Goal: Task Accomplishment & Management: Complete application form

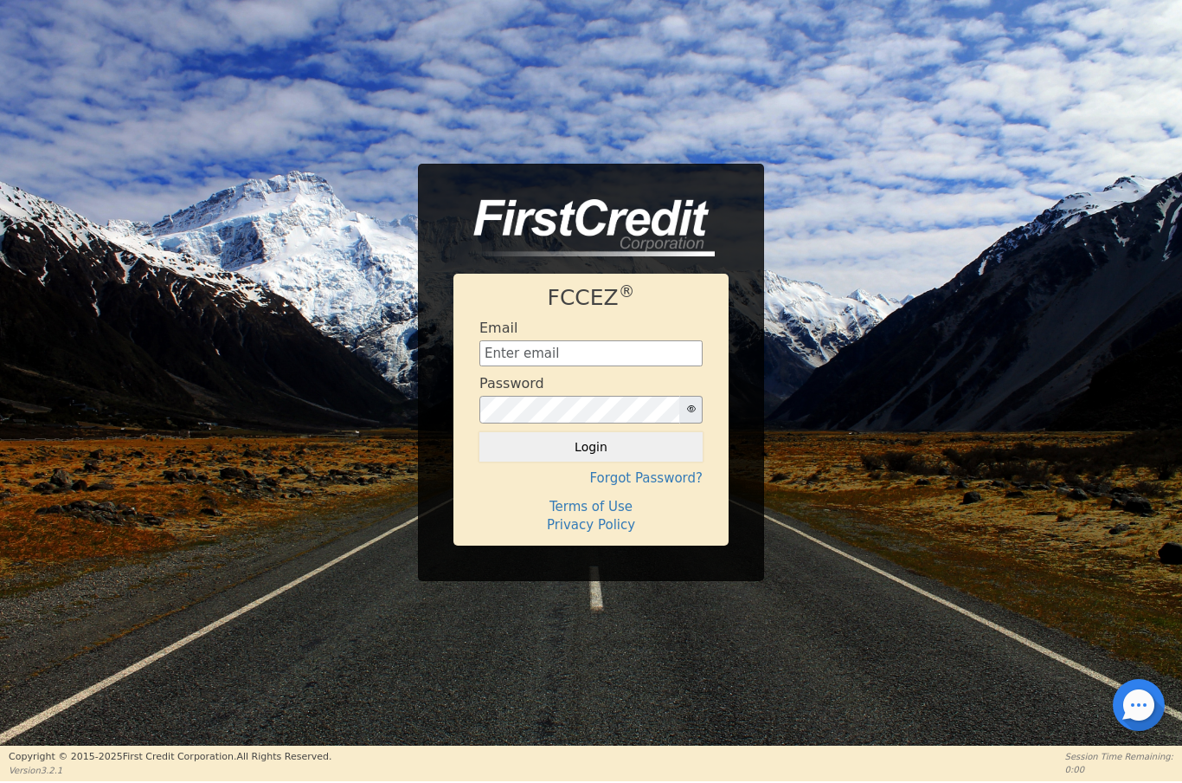
click at [640, 362] on input "text" at bounding box center [591, 353] width 223 height 26
click at [692, 409] on icon "button" at bounding box center [691, 408] width 9 height 9
click at [506, 350] on input "text" at bounding box center [591, 353] width 223 height 26
click at [557, 352] on input "text" at bounding box center [591, 353] width 223 height 26
type input "[EMAIL_ADDRESS][DOMAIN_NAME]"
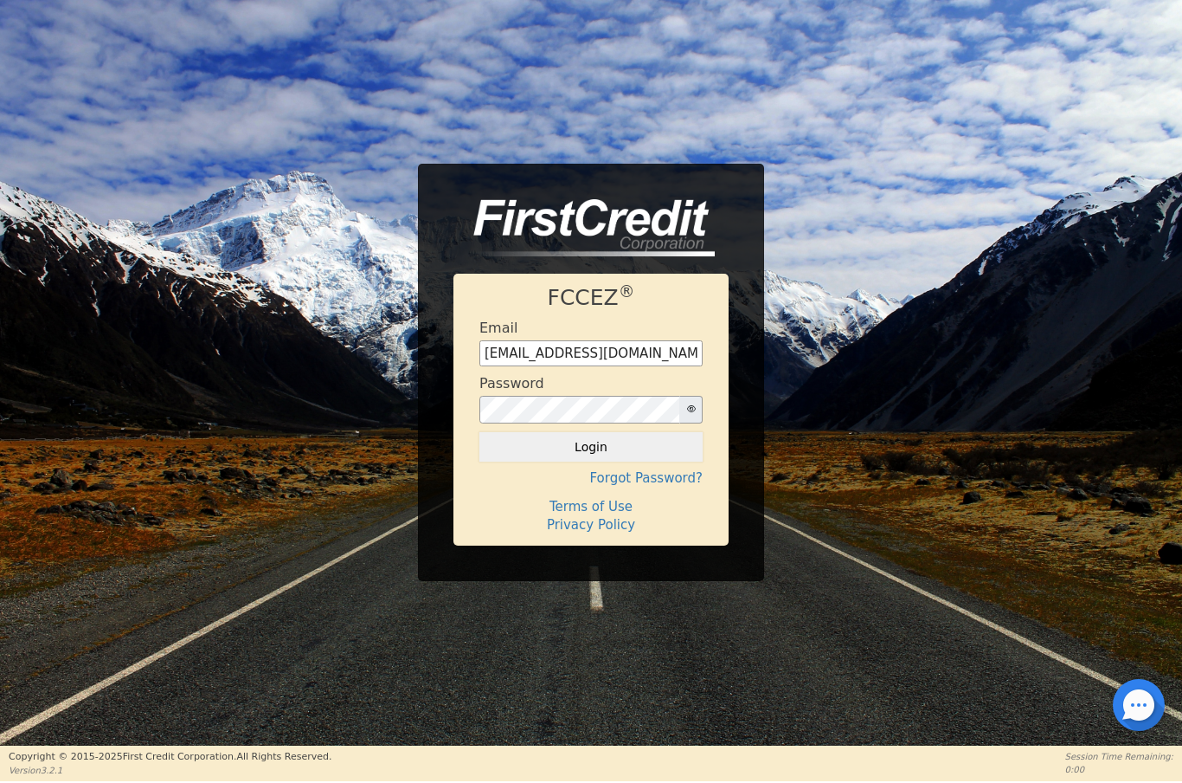
click at [686, 412] on button "button" at bounding box center [691, 410] width 23 height 28
click at [581, 443] on button "Login" at bounding box center [591, 446] width 223 height 29
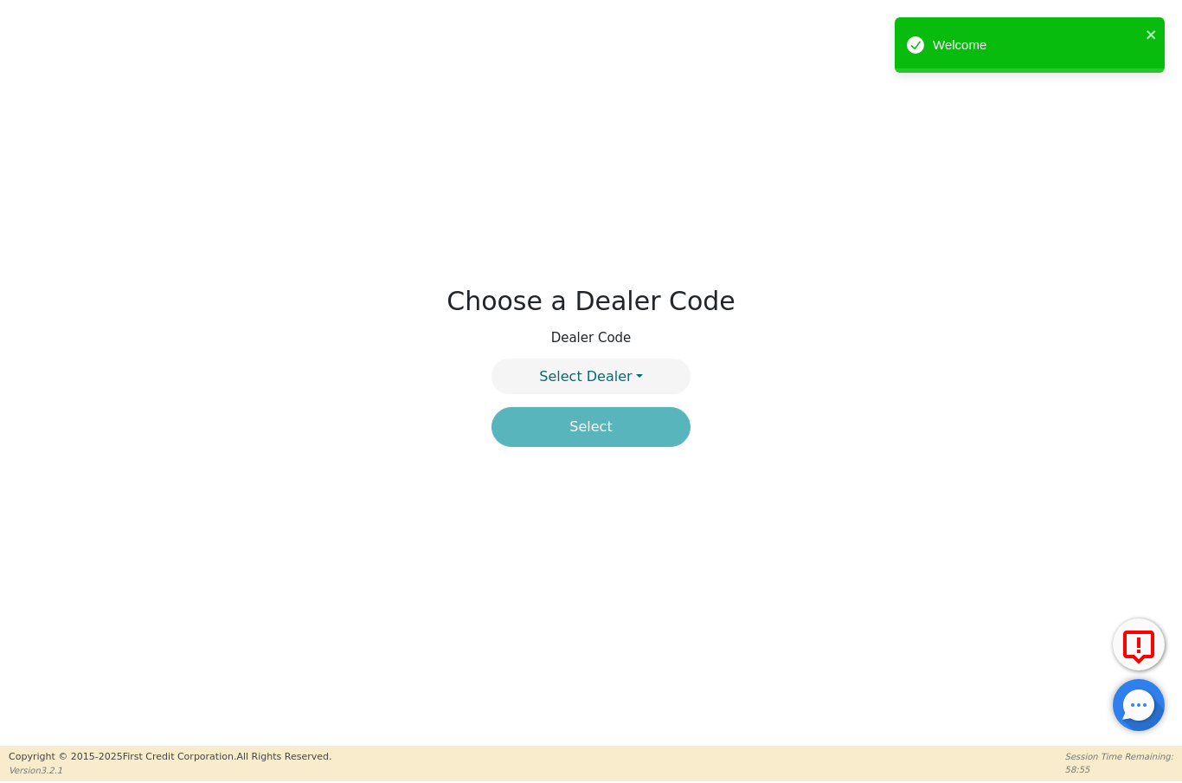
click at [632, 375] on button "Select Dealer" at bounding box center [591, 375] width 199 height 35
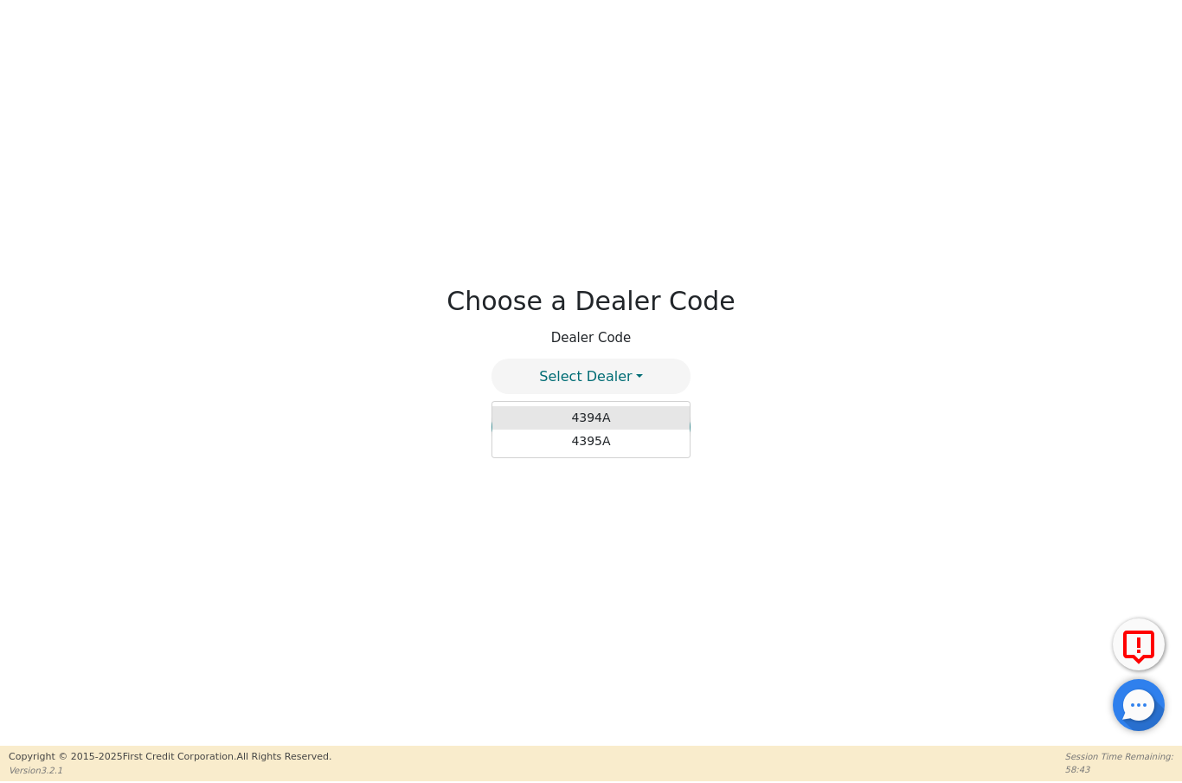
click at [529, 415] on link "4394A" at bounding box center [591, 417] width 197 height 23
click at [589, 437] on button "Select" at bounding box center [591, 427] width 199 height 40
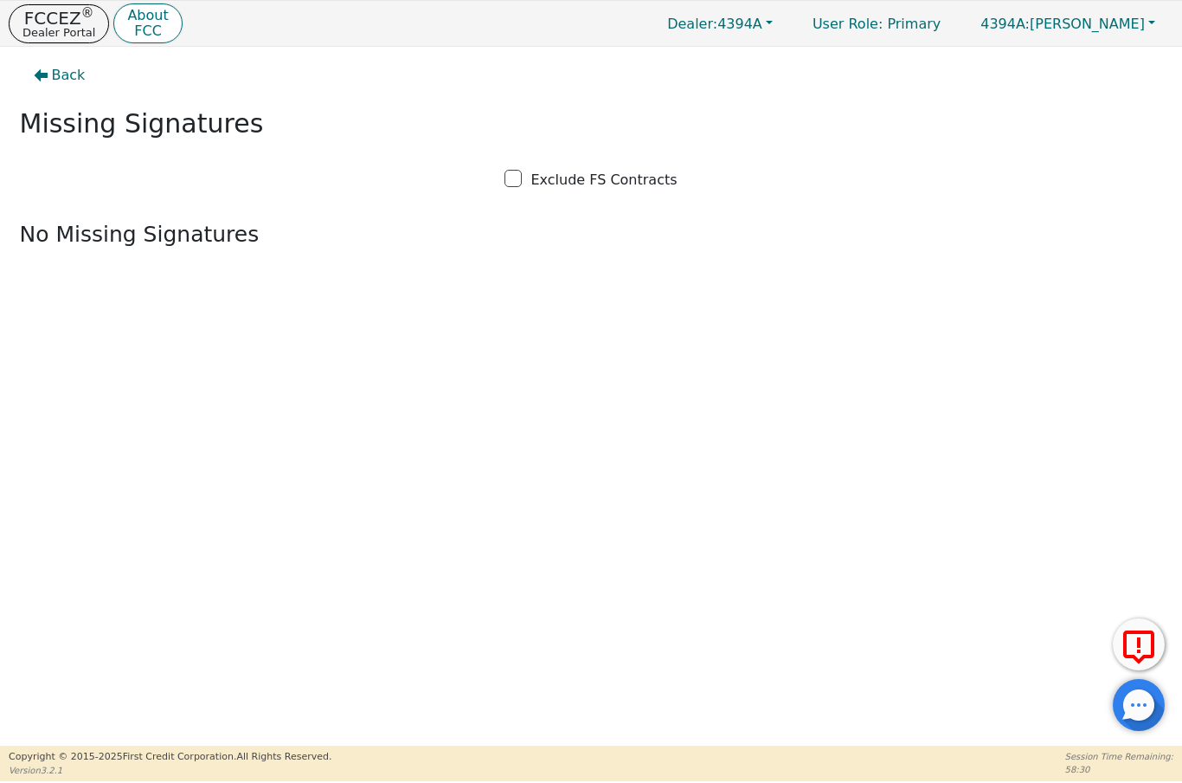
click at [33, 28] on p "Dealer Portal" at bounding box center [59, 32] width 73 height 11
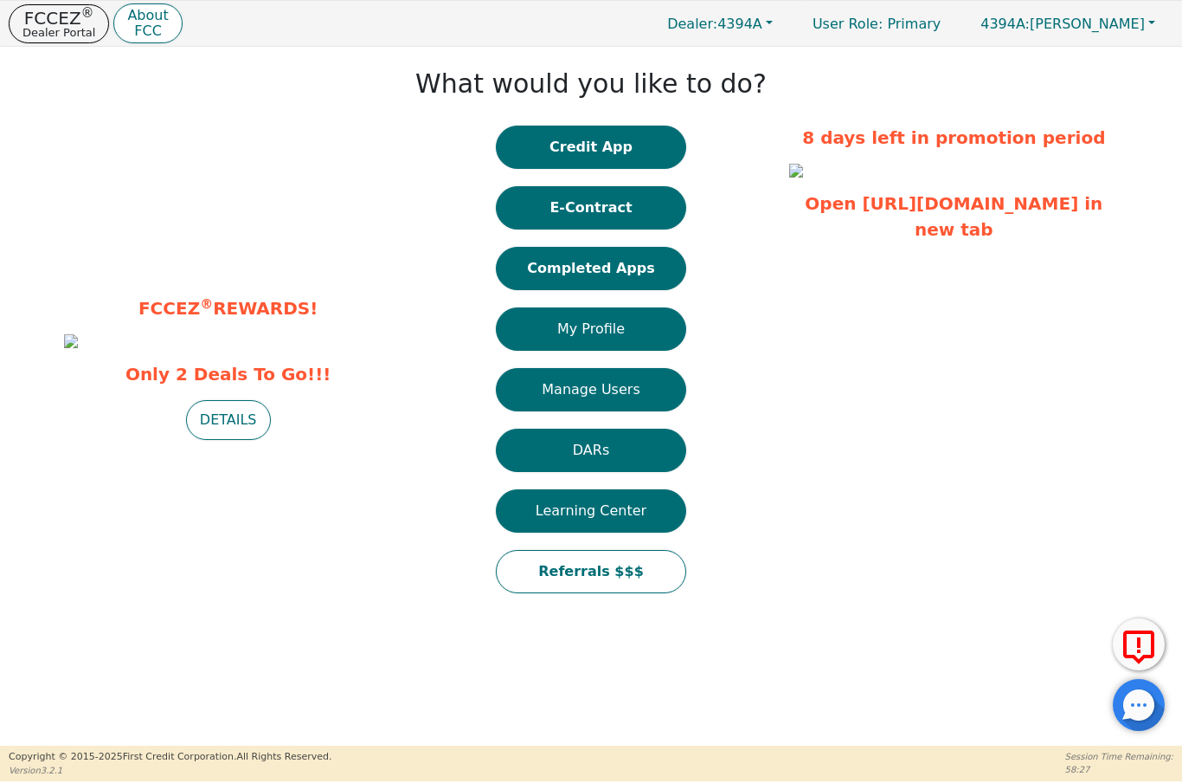
click at [557, 268] on button "Completed Apps" at bounding box center [591, 268] width 190 height 43
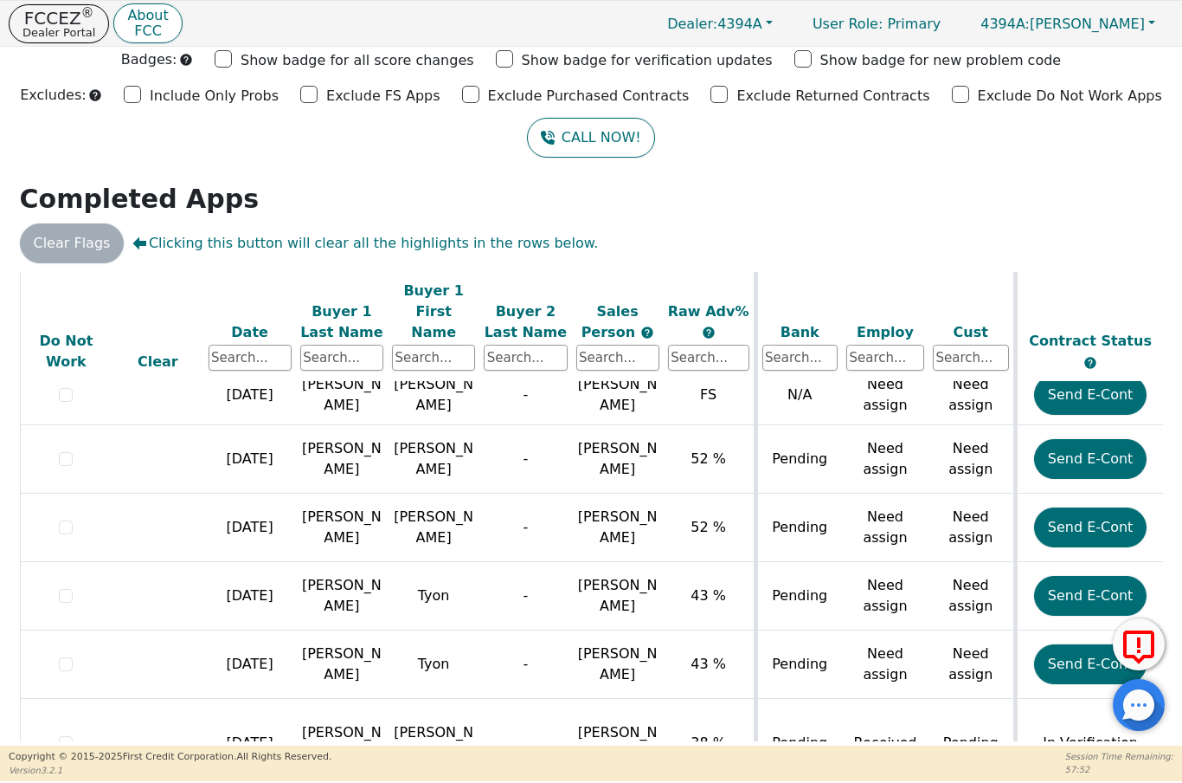
scroll to position [1071, 0]
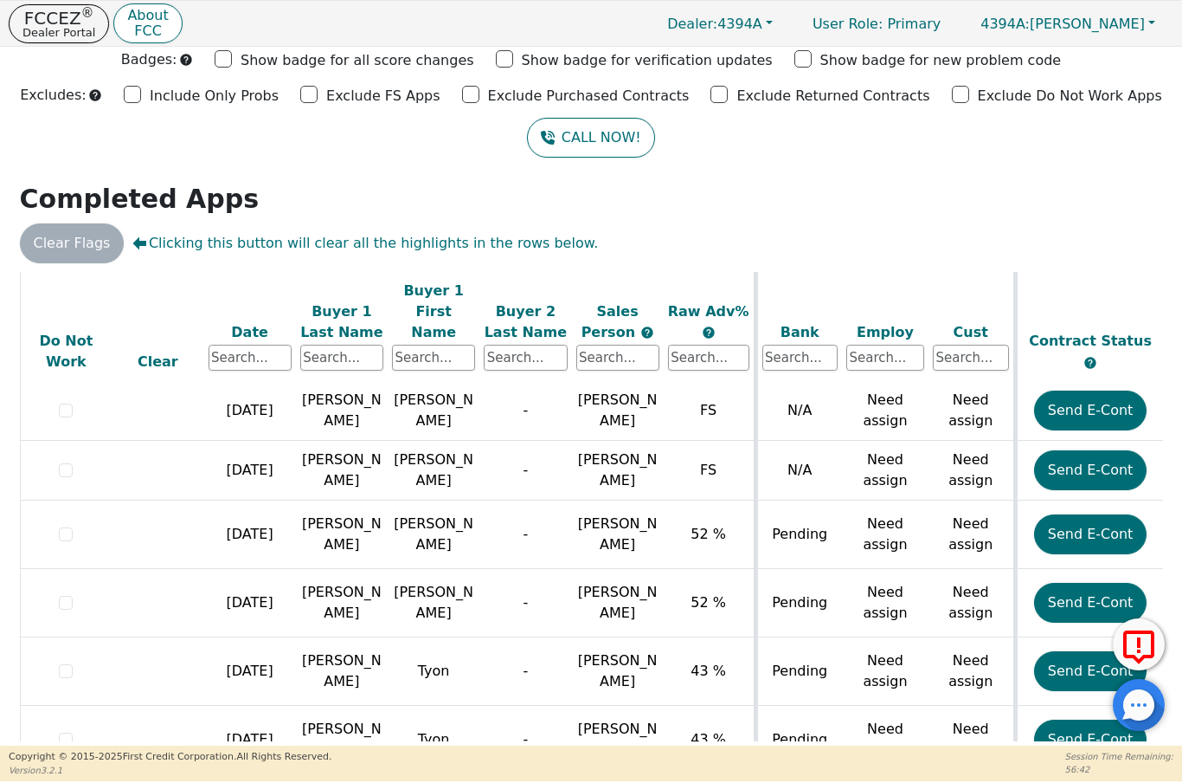
click at [38, 15] on p "FCCEZ ®" at bounding box center [59, 18] width 73 height 17
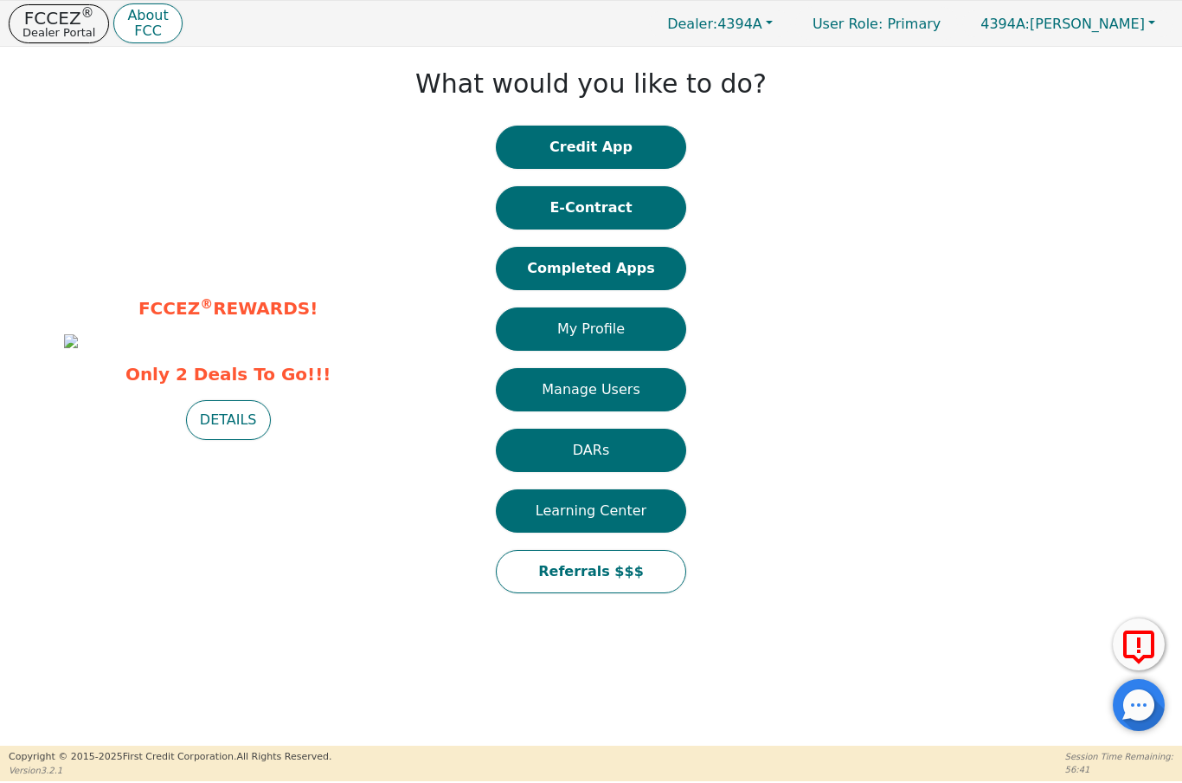
click at [616, 143] on button "Credit App" at bounding box center [591, 147] width 190 height 43
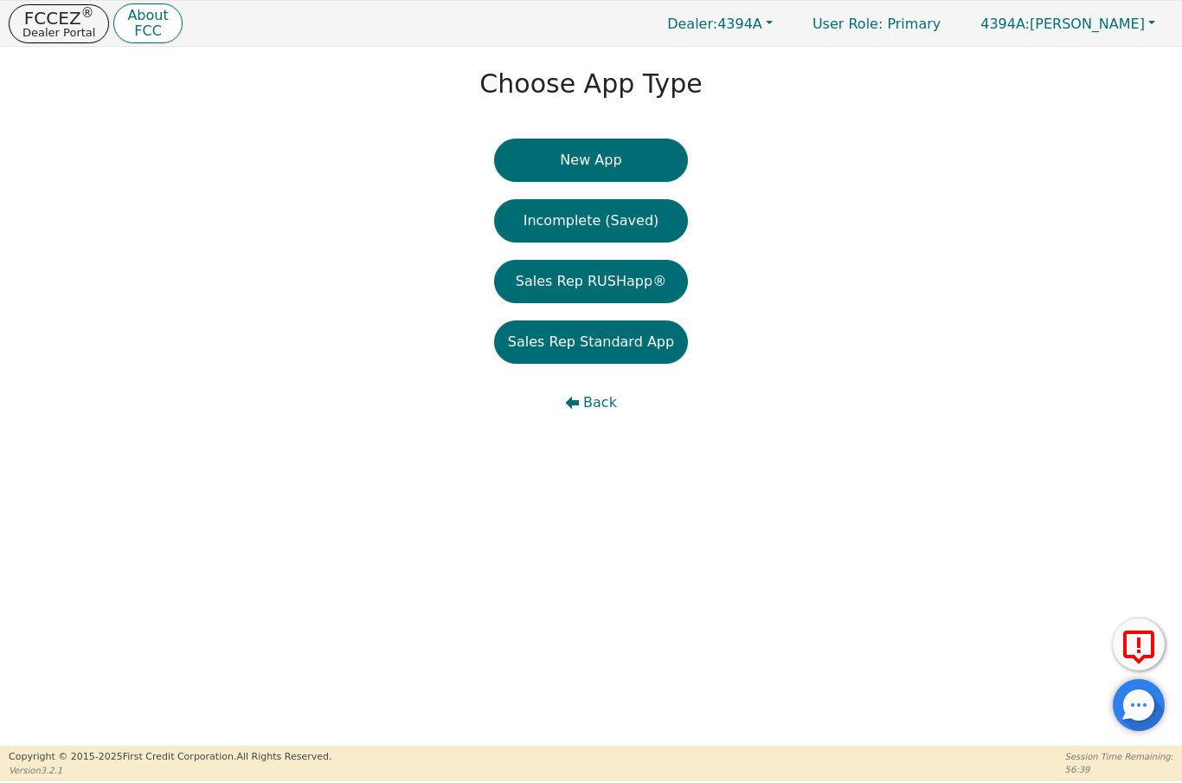
click at [616, 163] on button "New App" at bounding box center [591, 160] width 194 height 43
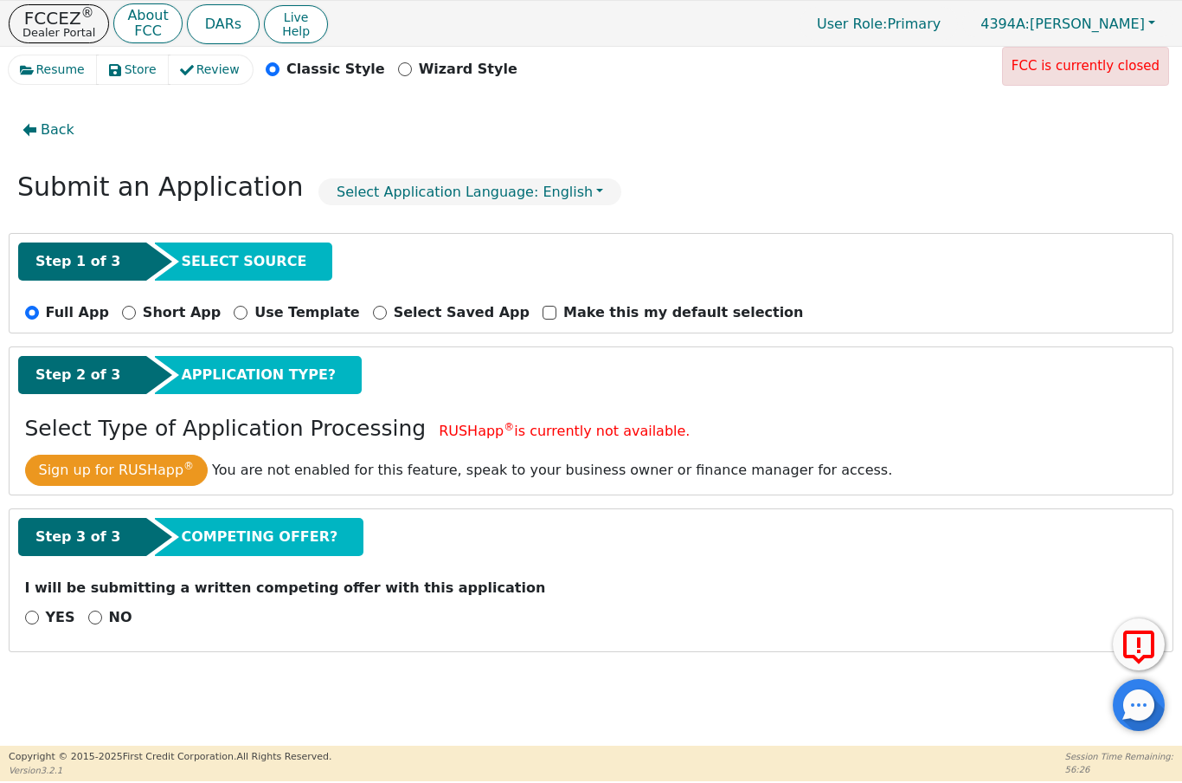
click at [116, 615] on p "NO" at bounding box center [120, 617] width 23 height 21
click at [102, 615] on input "NO" at bounding box center [95, 617] width 14 height 14
radio input "true"
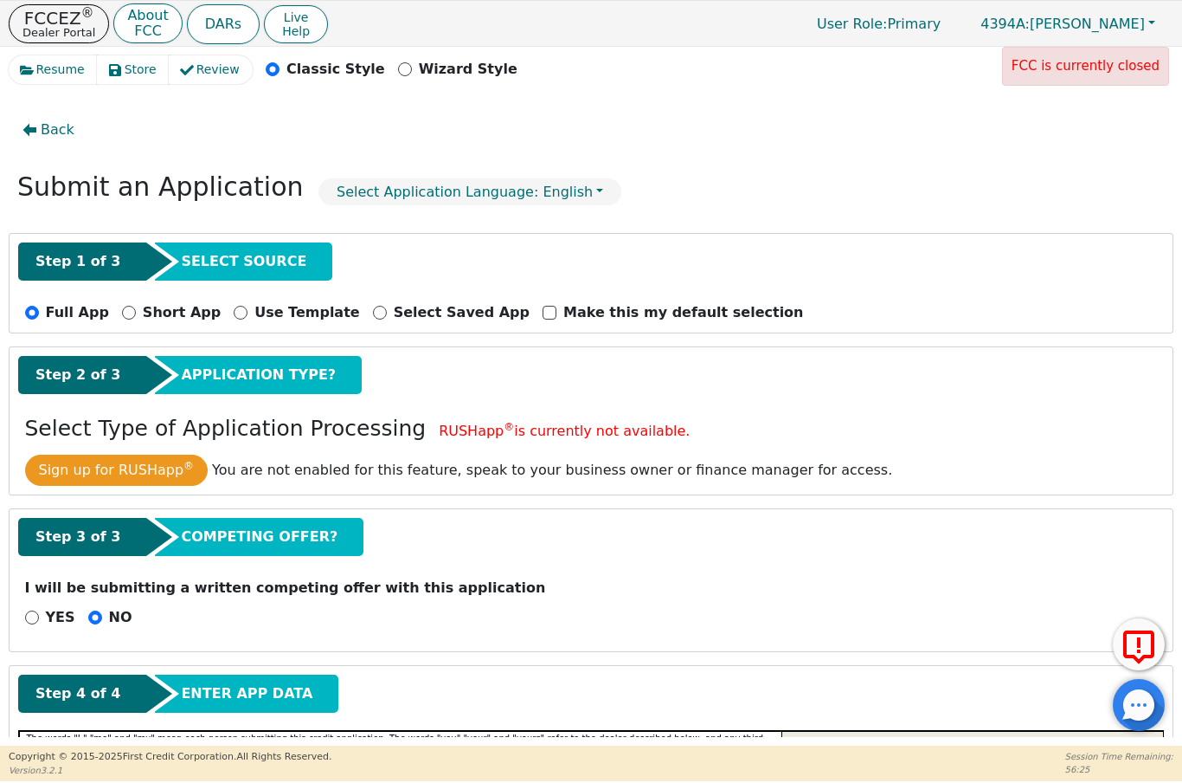
click at [93, 619] on input "NO" at bounding box center [95, 617] width 14 height 14
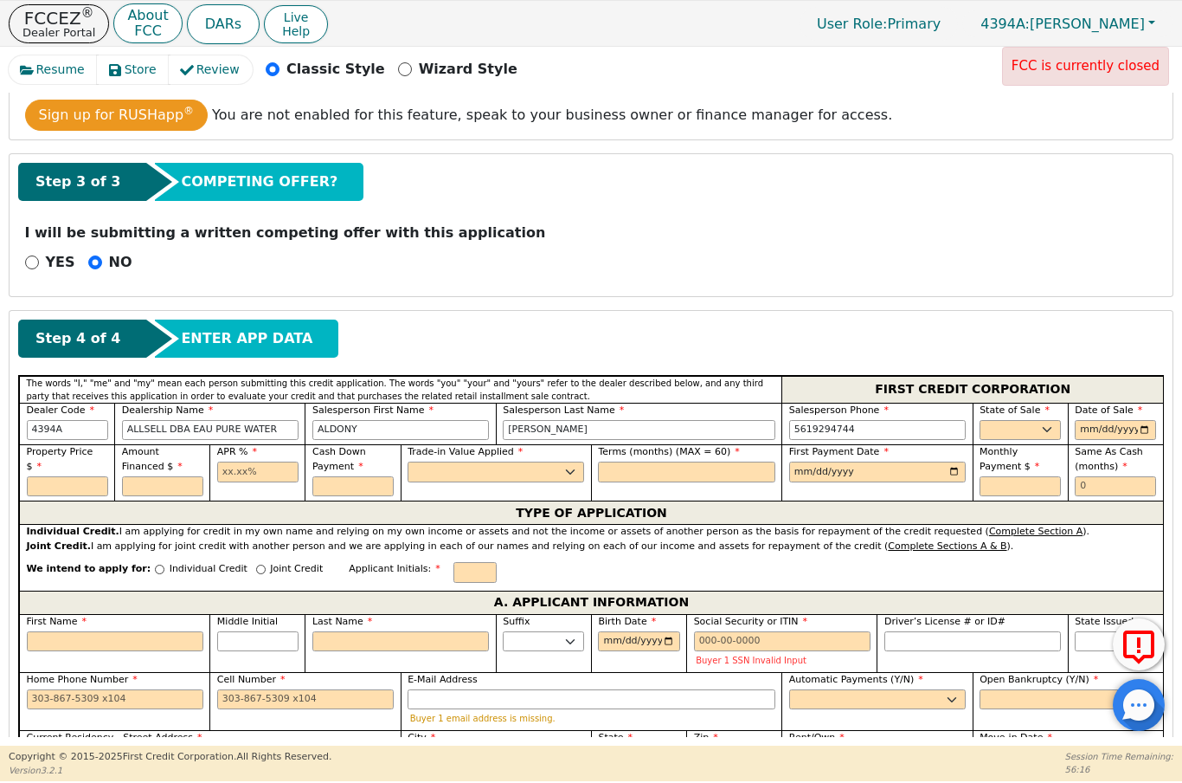
scroll to position [368, 0]
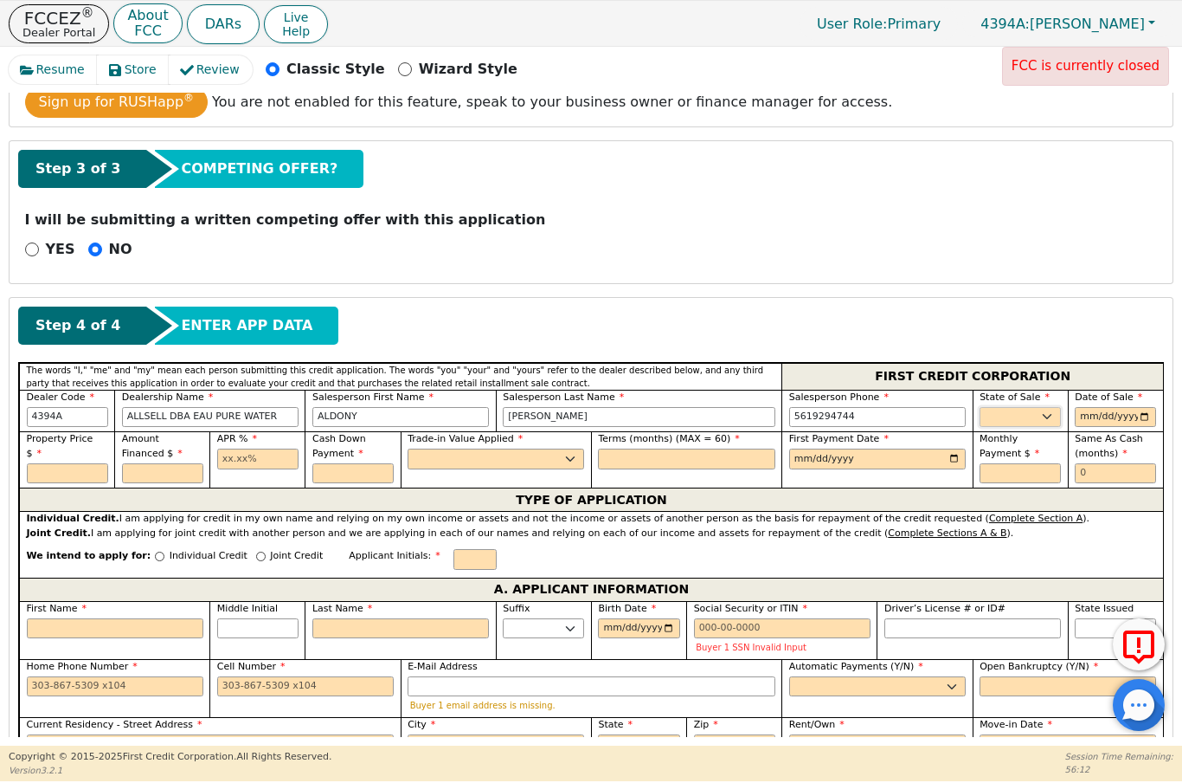
click at [1052, 416] on select "AK AL AR AZ CA CO CT DC DE FL GA HI IA ID IL IN KS KY LA MA MD ME MI MN MO MS M…" at bounding box center [1020, 417] width 81 height 21
select select "FL"
click at [1110, 407] on input "date" at bounding box center [1115, 417] width 81 height 21
type input "2025-08-24"
click at [68, 475] on input "text" at bounding box center [67, 473] width 81 height 21
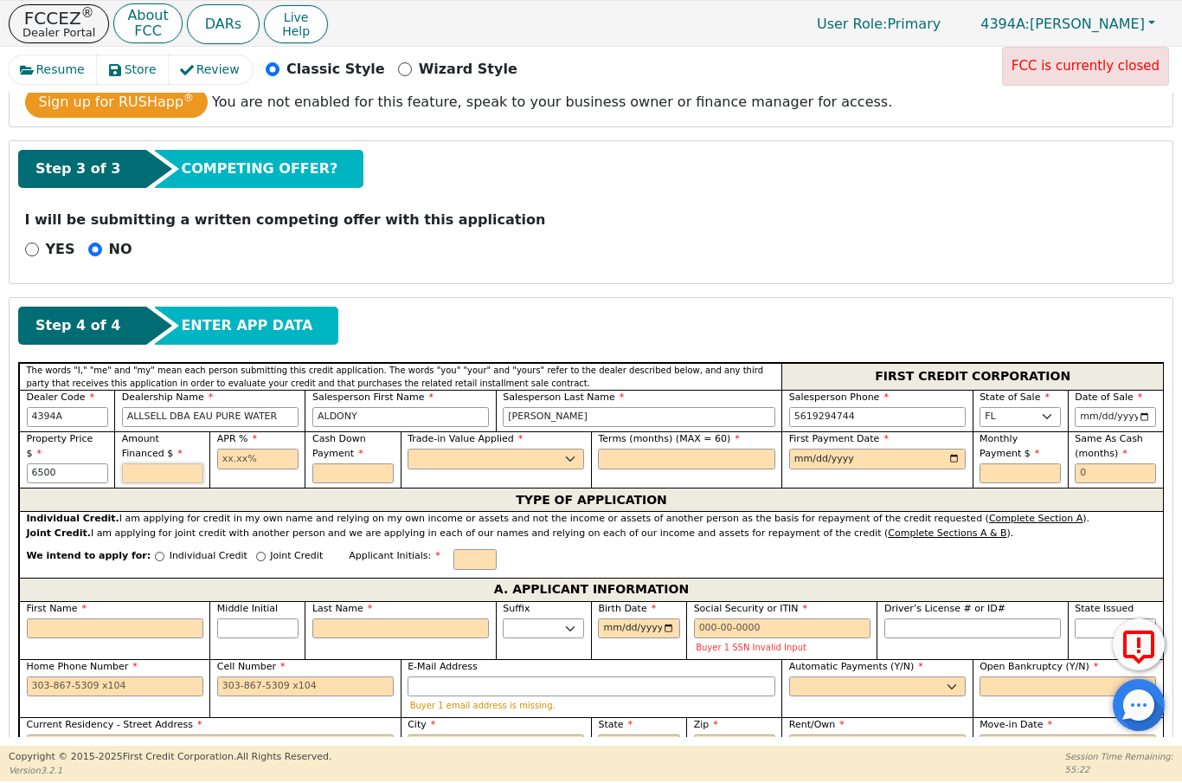
type input "6500.00"
type input "17.90"
type input "0.00"
select select "n"
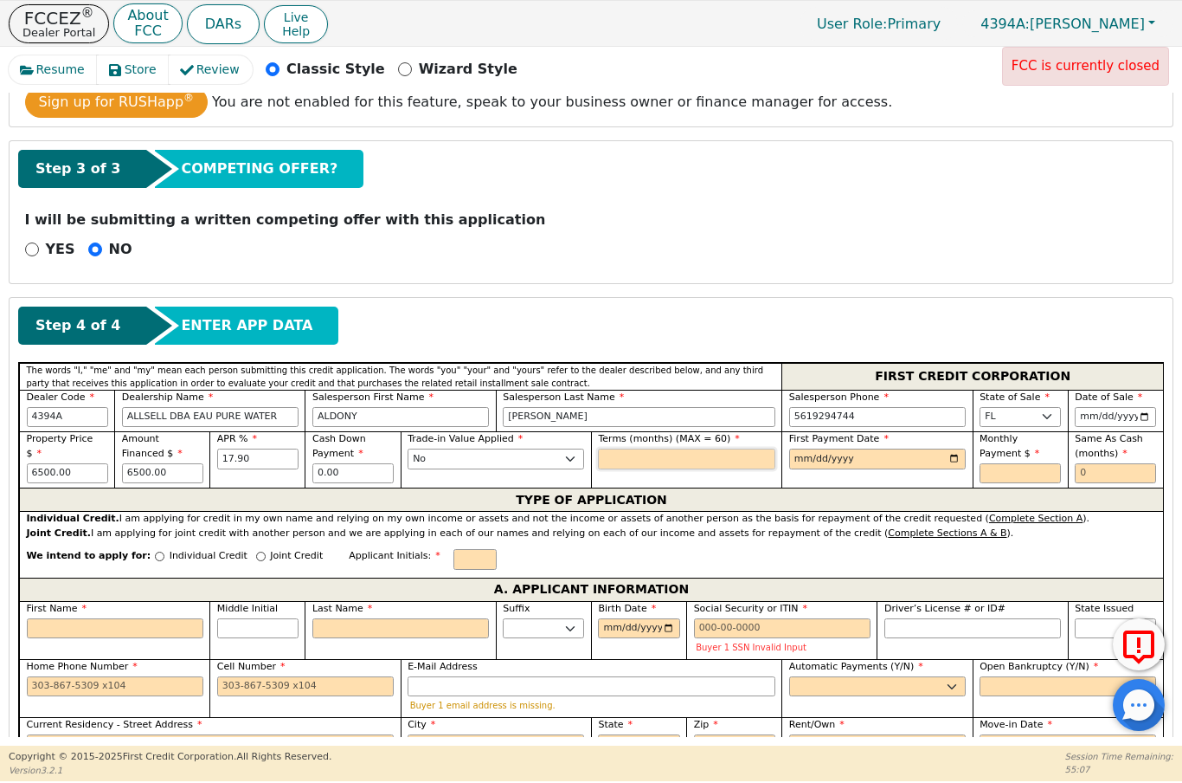
click at [732, 461] on input "text" at bounding box center [686, 458] width 177 height 21
type input "60"
click at [891, 462] on input "date" at bounding box center [877, 458] width 177 height 21
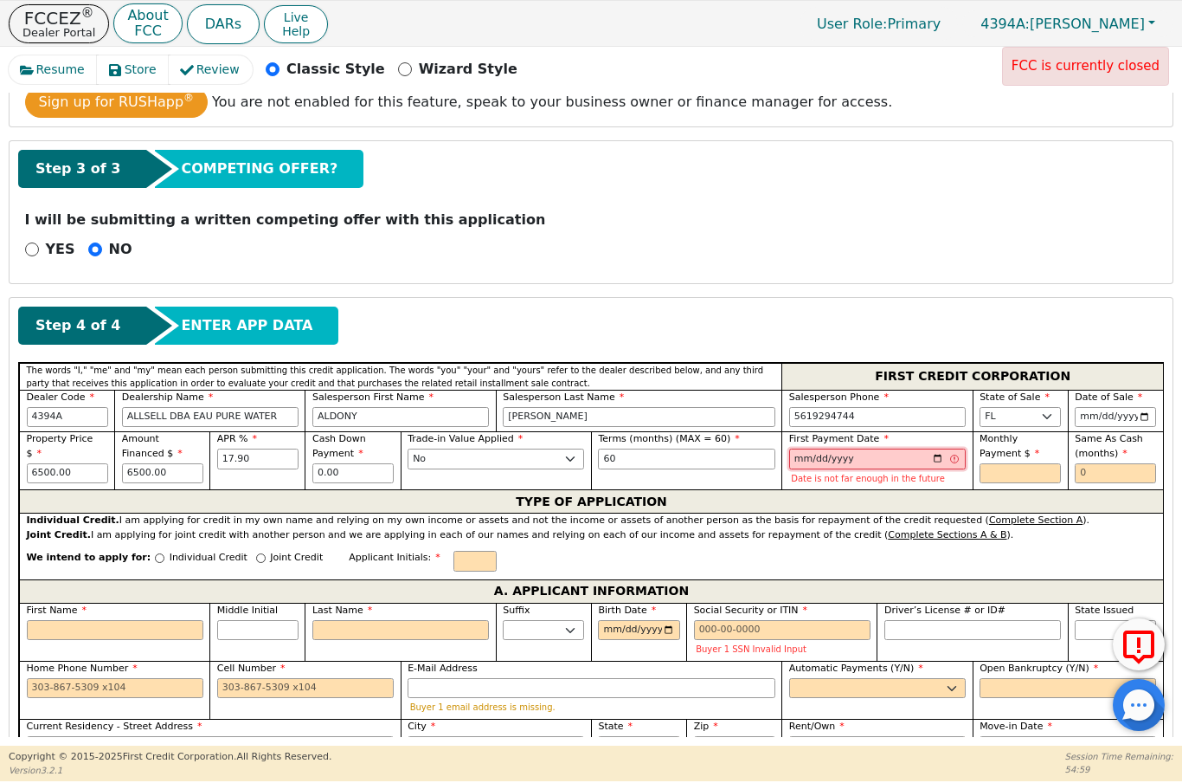
type input "2025-09-23"
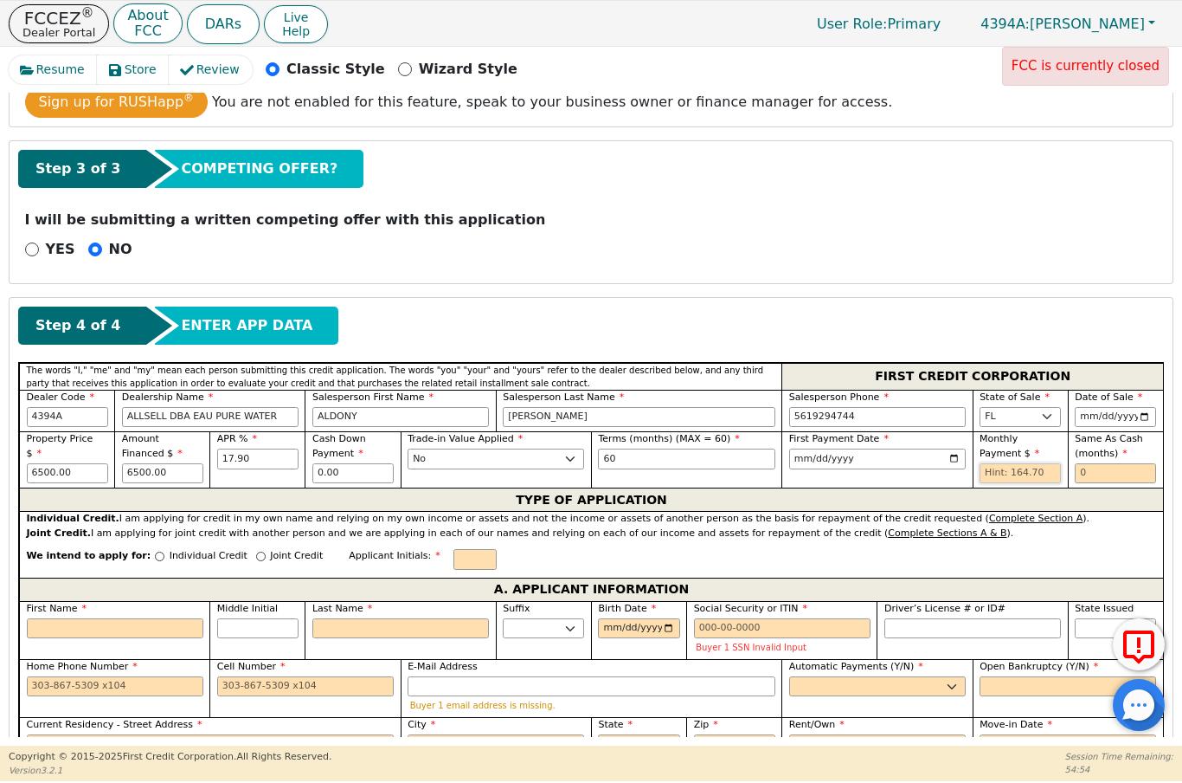
click at [991, 468] on input "text" at bounding box center [1020, 473] width 81 height 21
type input "164.70"
click at [1122, 471] on input "text" at bounding box center [1115, 473] width 81 height 21
type input "0"
click at [454, 555] on input "text" at bounding box center [475, 559] width 43 height 21
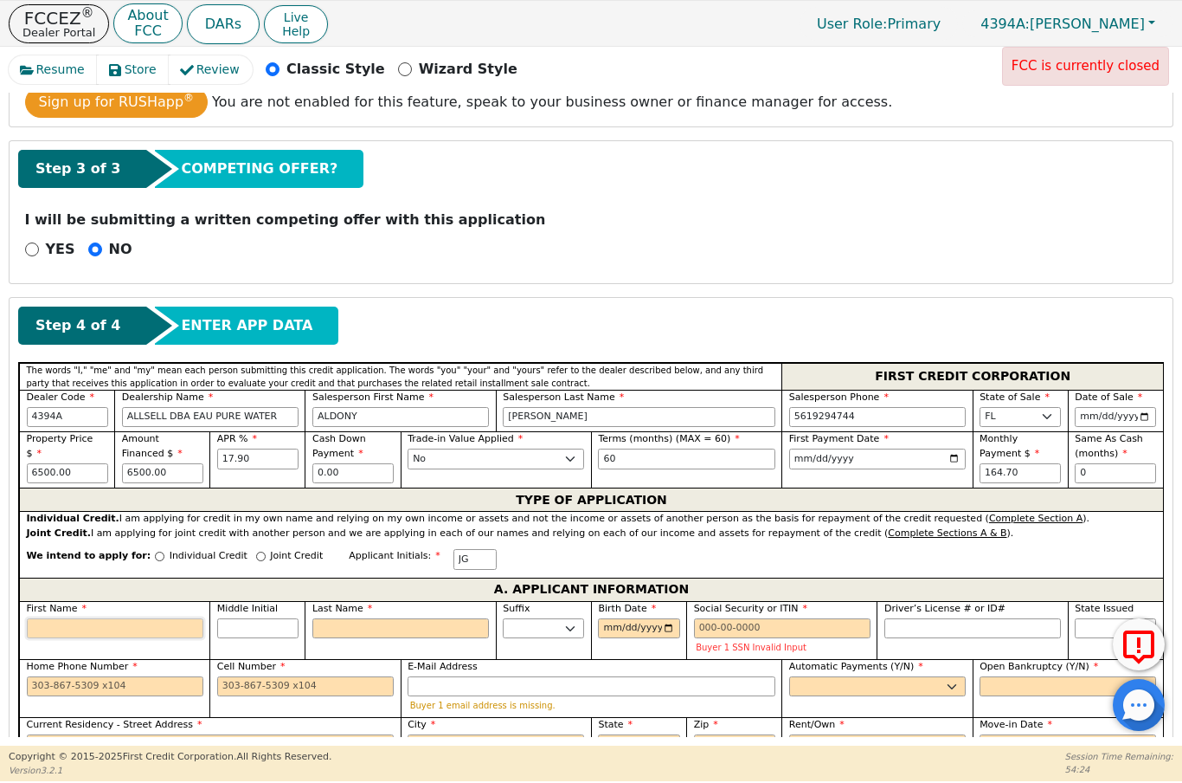
click at [115, 624] on input "First Name" at bounding box center [115, 628] width 177 height 21
type input "J"
type input "Ju"
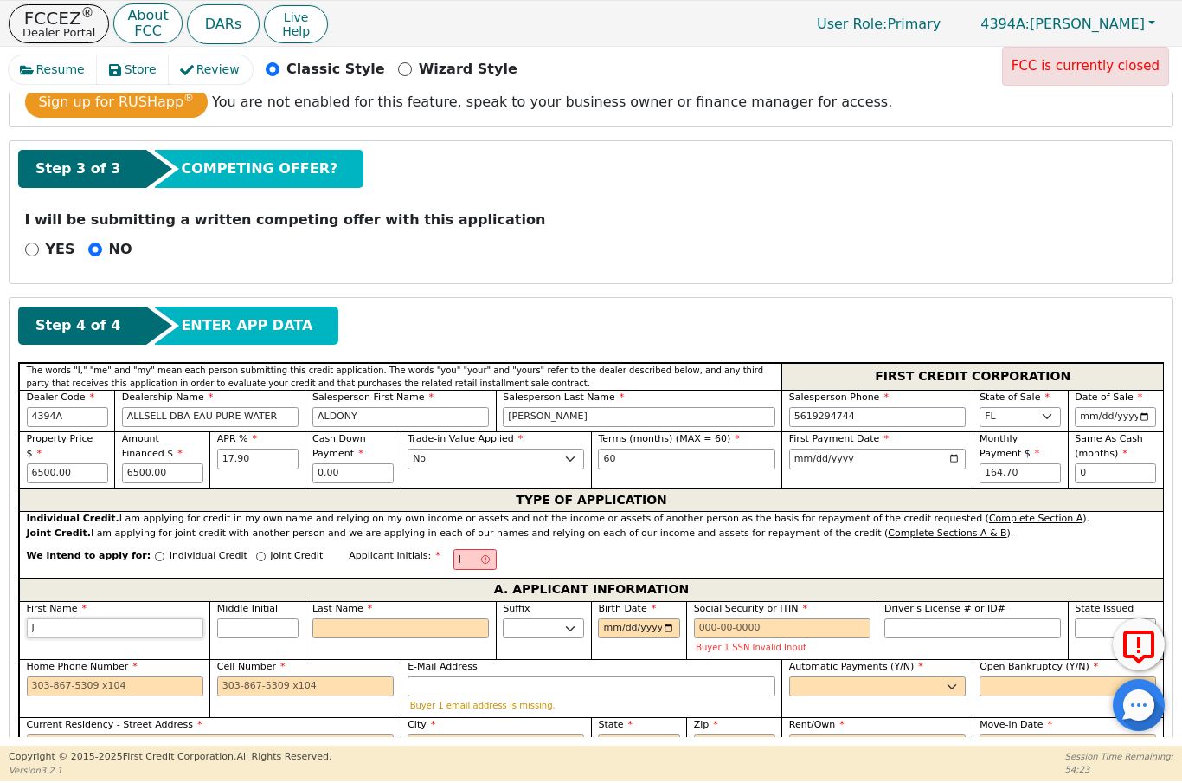
type input "Ju"
type input "Jua"
type input "Juan"
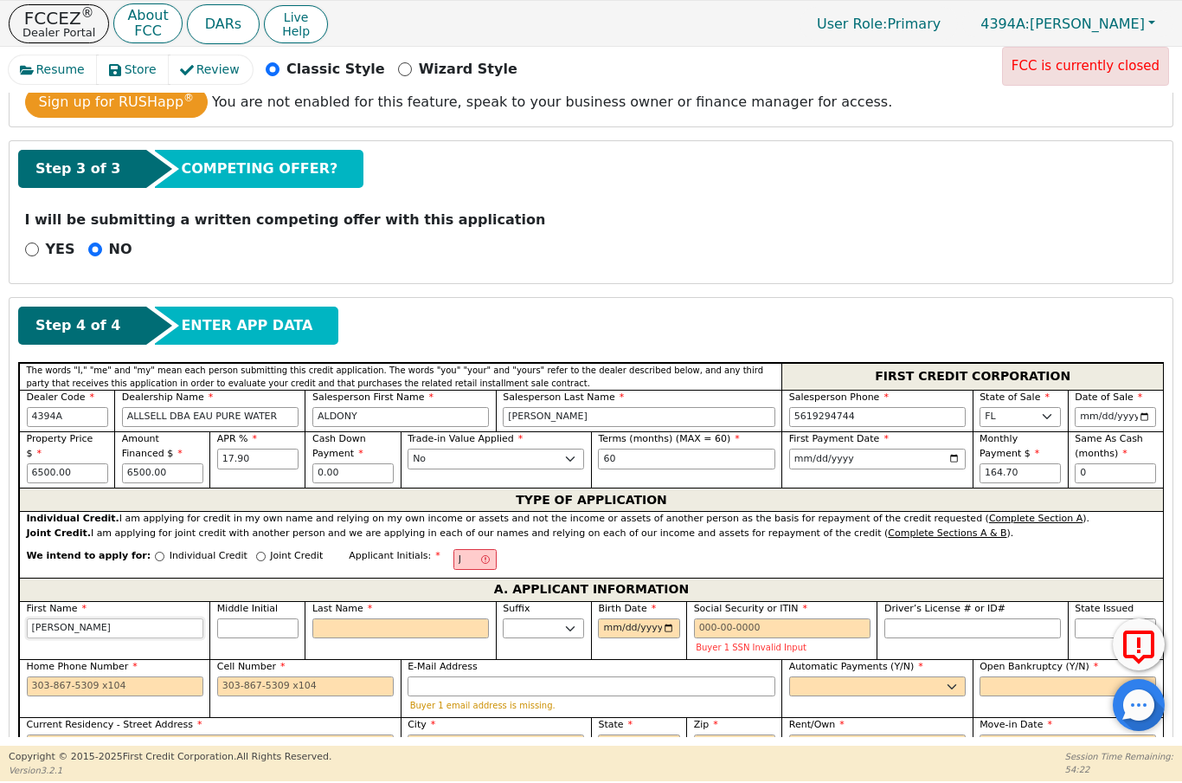
type input "Juani"
type input "Juanit"
type input "Juanite"
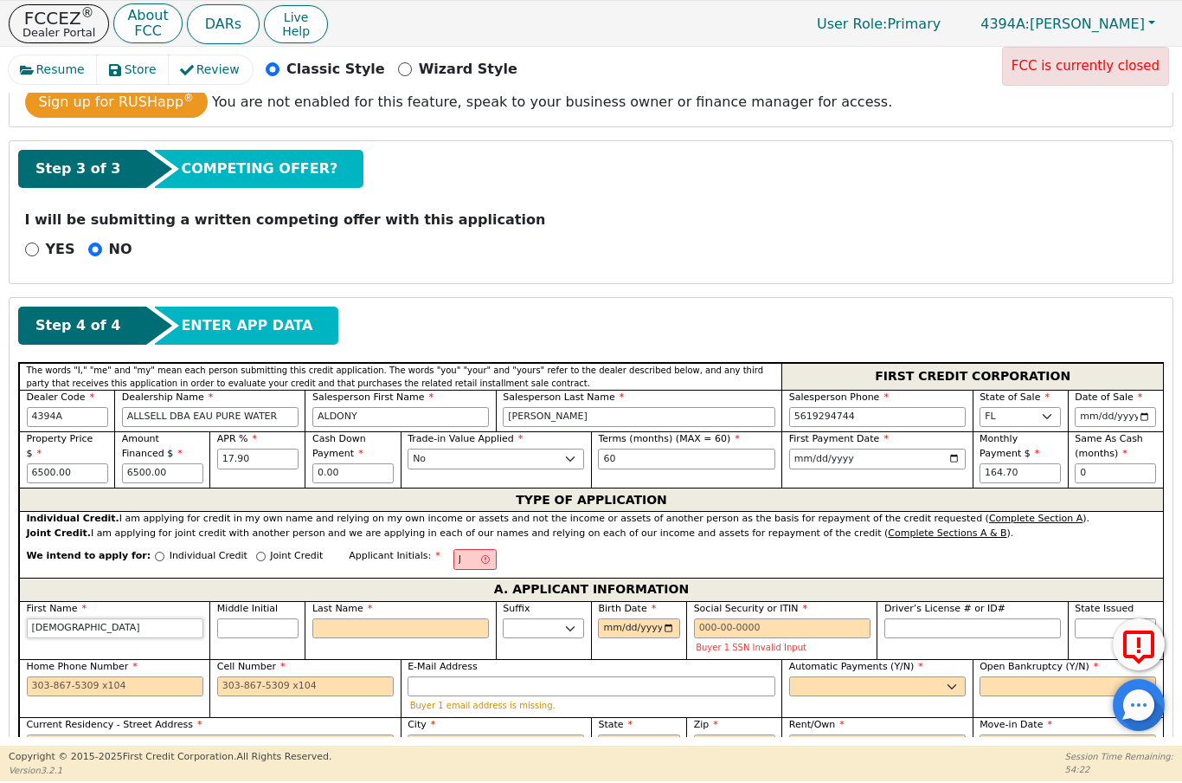
type input "Juanite"
type input "Juanita"
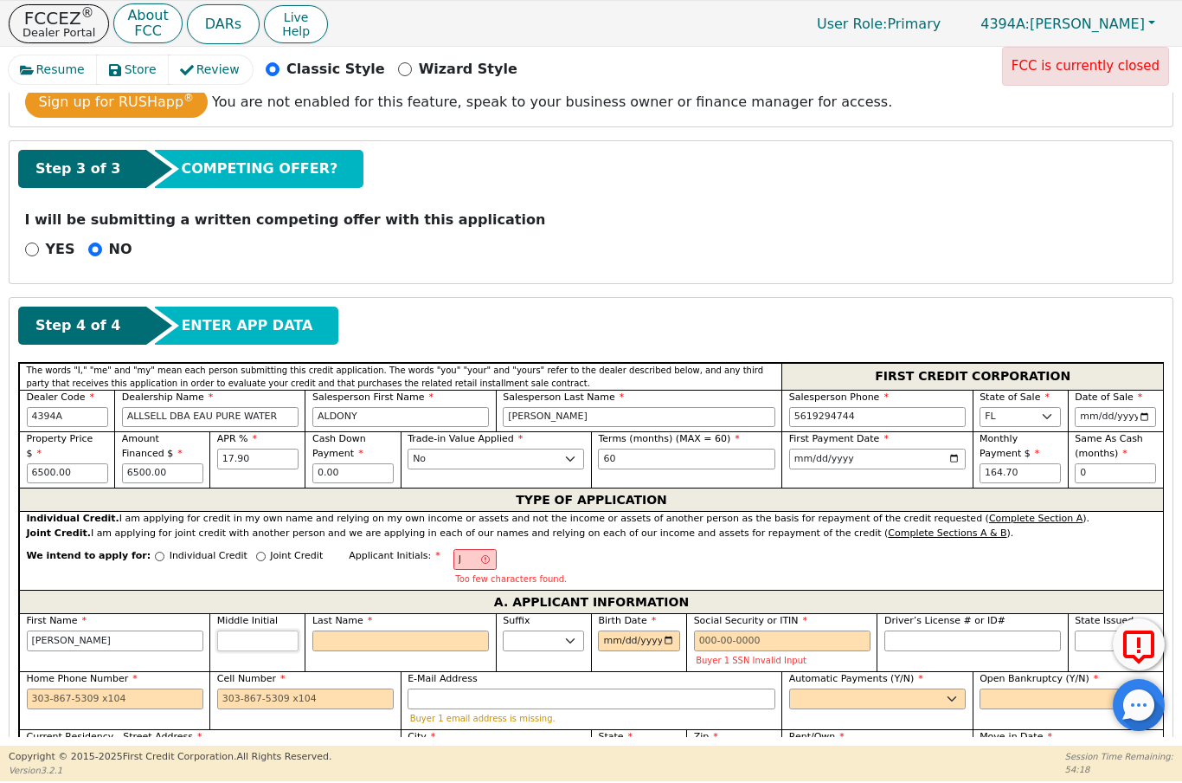
type input "Juanita"
click at [454, 566] on input "J" at bounding box center [475, 559] width 43 height 21
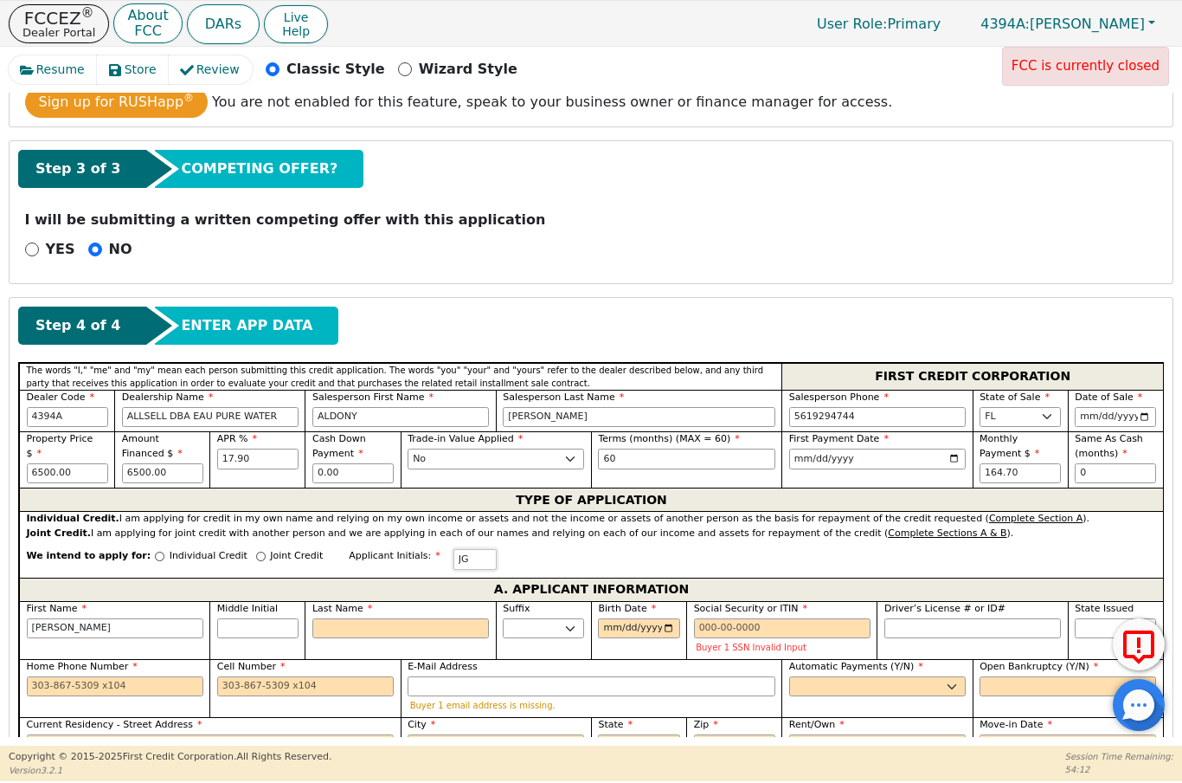
type input "JG"
click at [358, 627] on input "Last Name" at bounding box center [400, 628] width 177 height 21
type input "G"
type input "Juanita G"
type input "Gi"
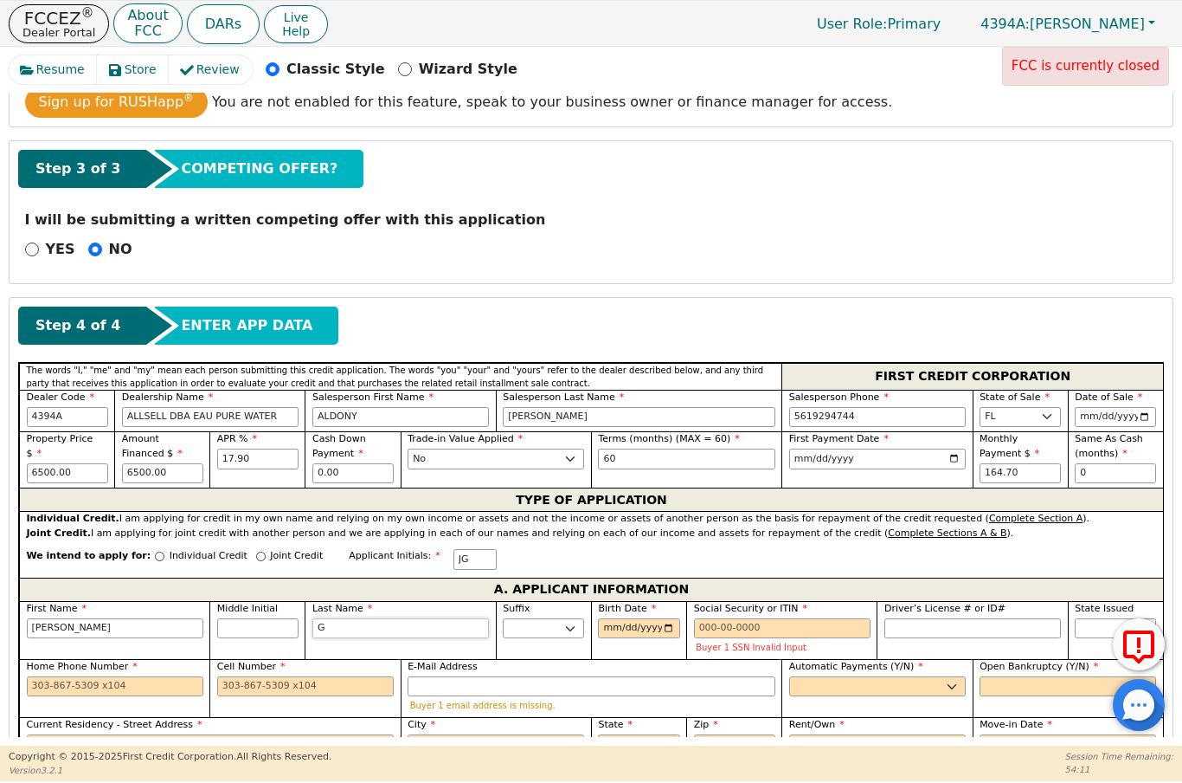
type input "Juanita Gi"
type input "Giv"
type input "Juanita Giv"
type input "Give"
type input "Juanita Give"
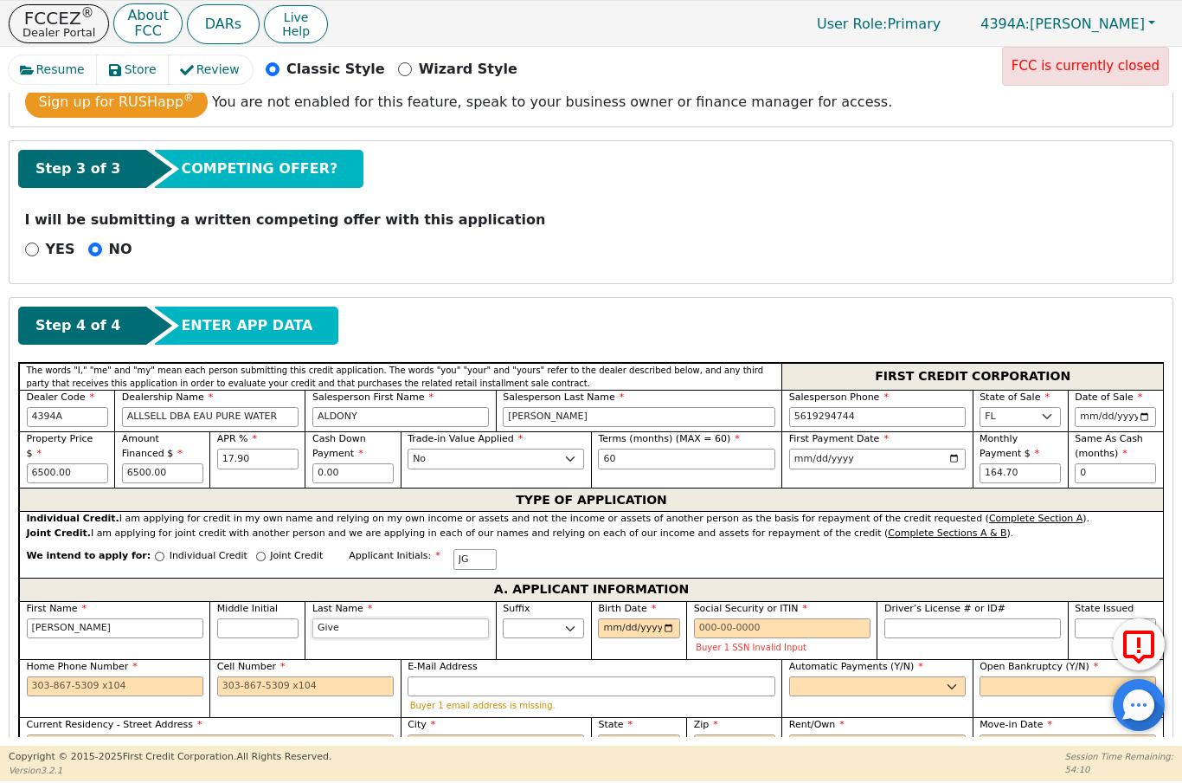
type input "Given"
type input "Juanita Given"
type input "Givens"
type input "Juanita Givens"
click at [637, 627] on input "Birth Date" at bounding box center [638, 628] width 81 height 21
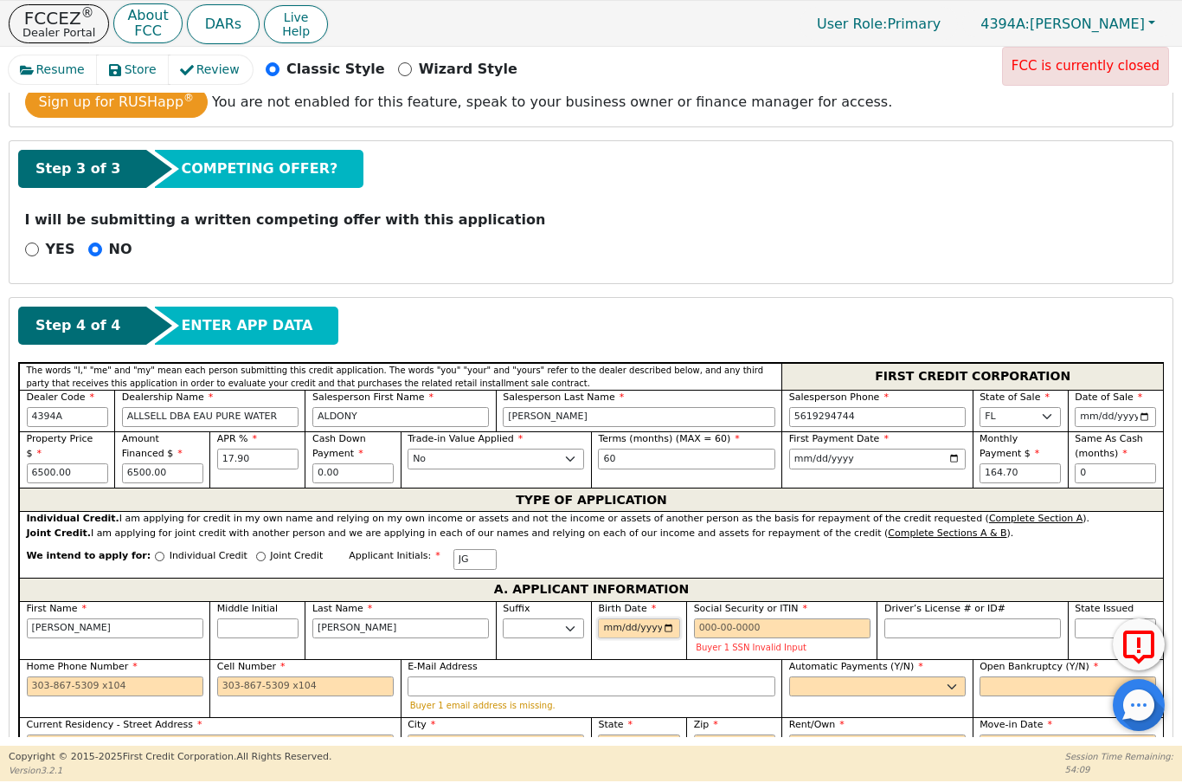
type input "Givens"
click at [636, 626] on input "1946-09-24" at bounding box center [638, 628] width 81 height 21
type input "1946-09-28"
click at [710, 631] on input "Social Security or ITIN" at bounding box center [782, 628] width 177 height 21
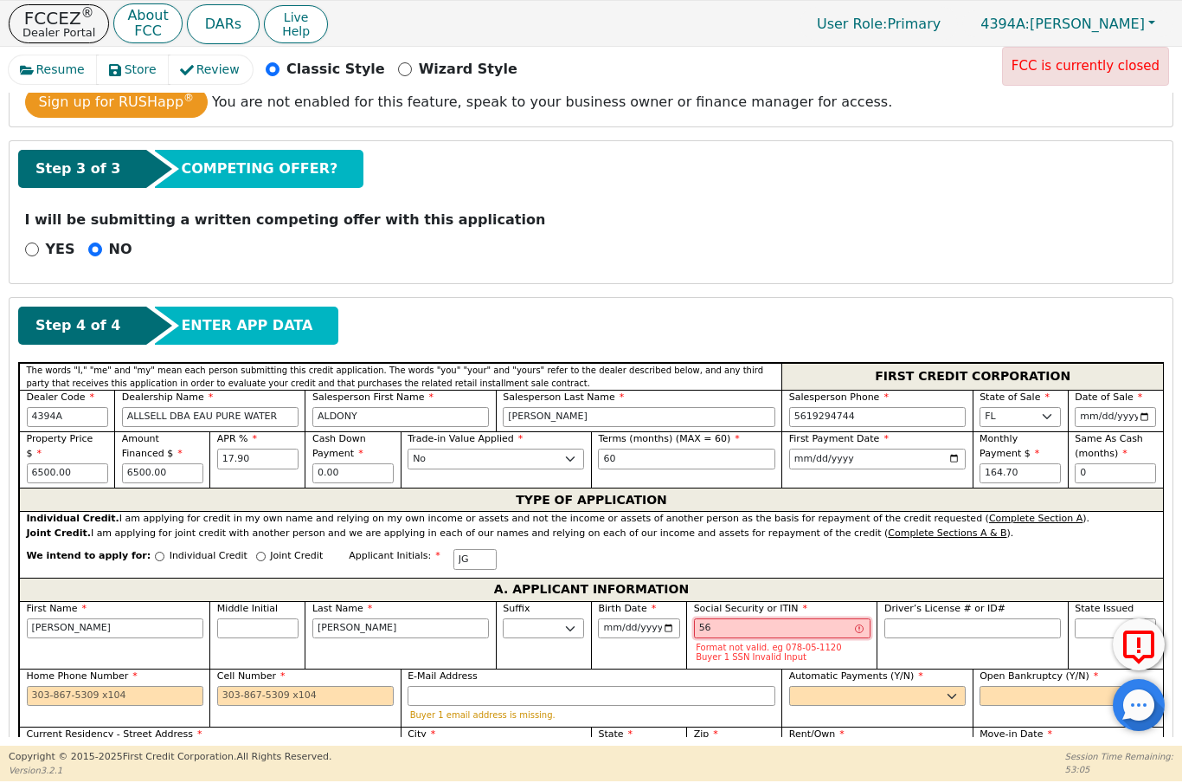
type input "5"
